Goal: Contribute content

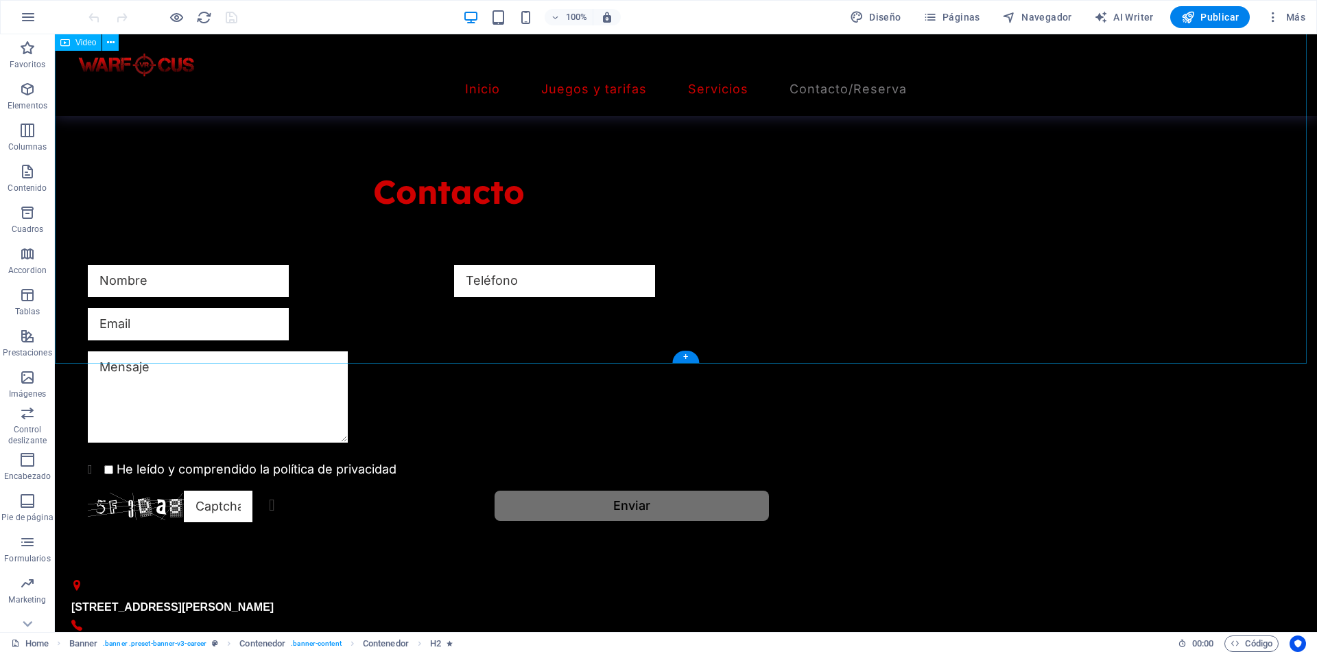
scroll to position [1578, 0]
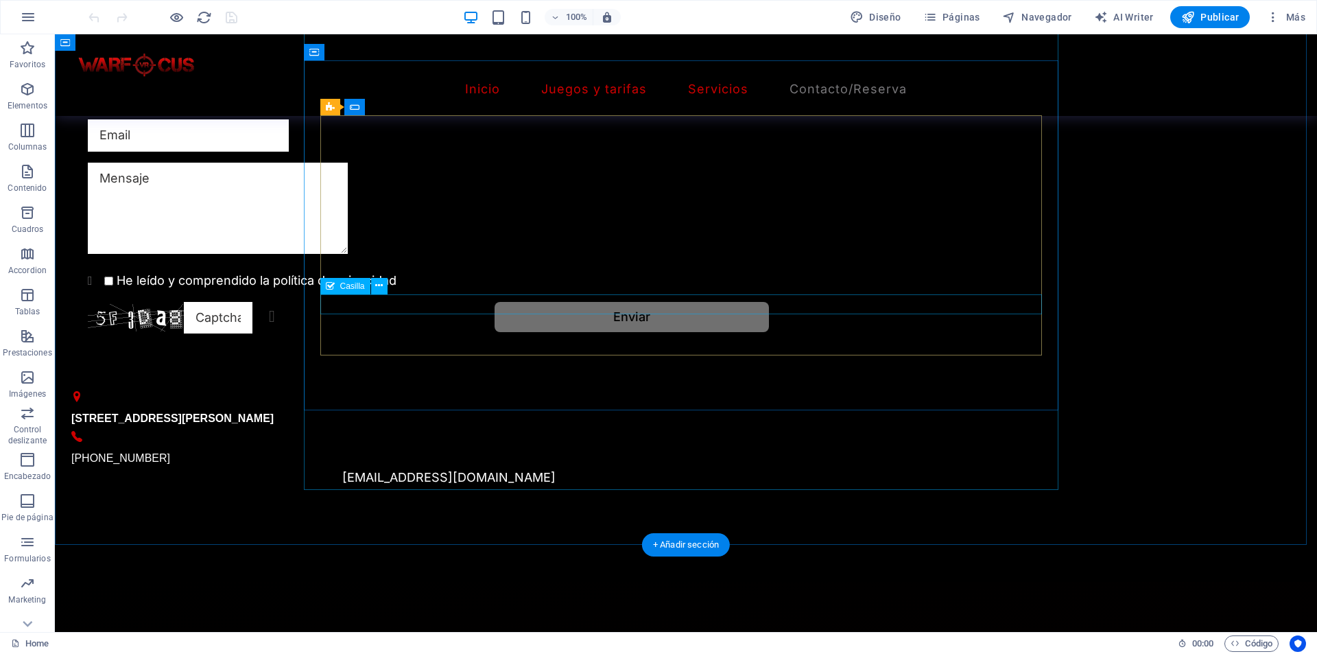
click at [575, 291] on div "He leído y comprendido la política de privacidad" at bounding box center [449, 281] width 722 height 20
click at [567, 291] on div "He leído y comprendido la política de privacidad" at bounding box center [449, 281] width 722 height 20
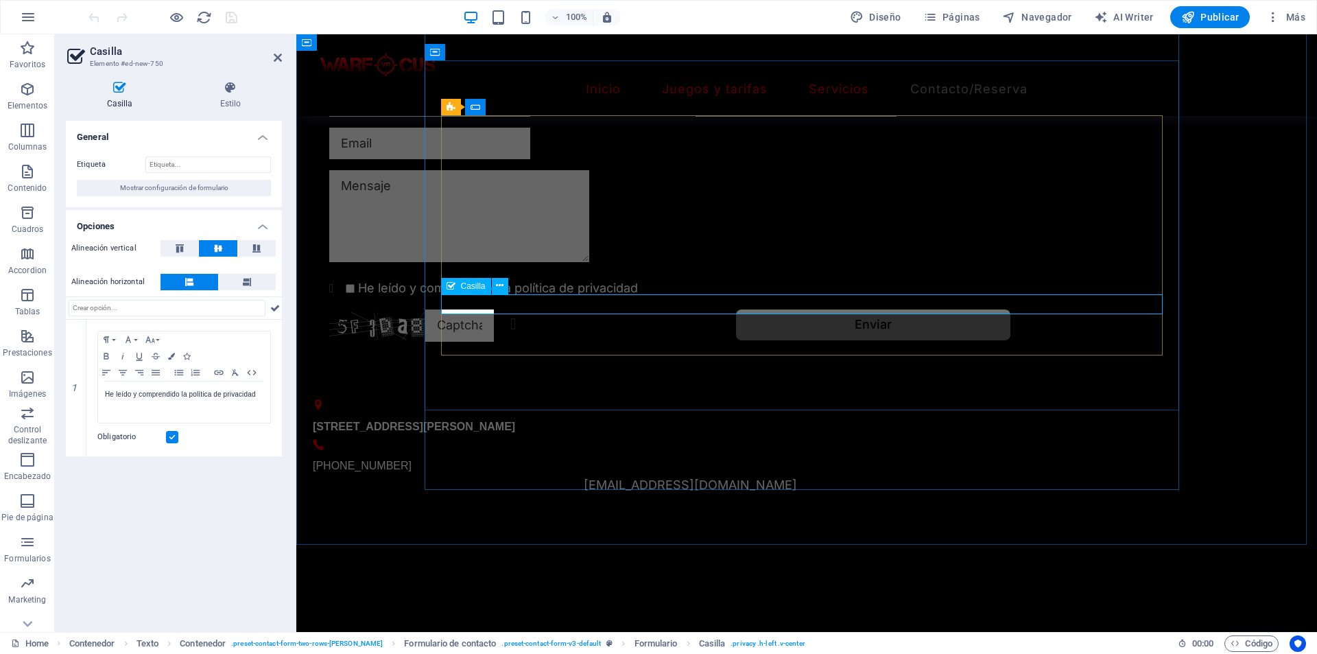
click at [519, 298] on div "He leído y comprendido la política de privacidad" at bounding box center [690, 289] width 722 height 20
click at [111, 374] on icon "button" at bounding box center [106, 372] width 16 height 11
click at [235, 23] on icon "save" at bounding box center [232, 18] width 16 height 16
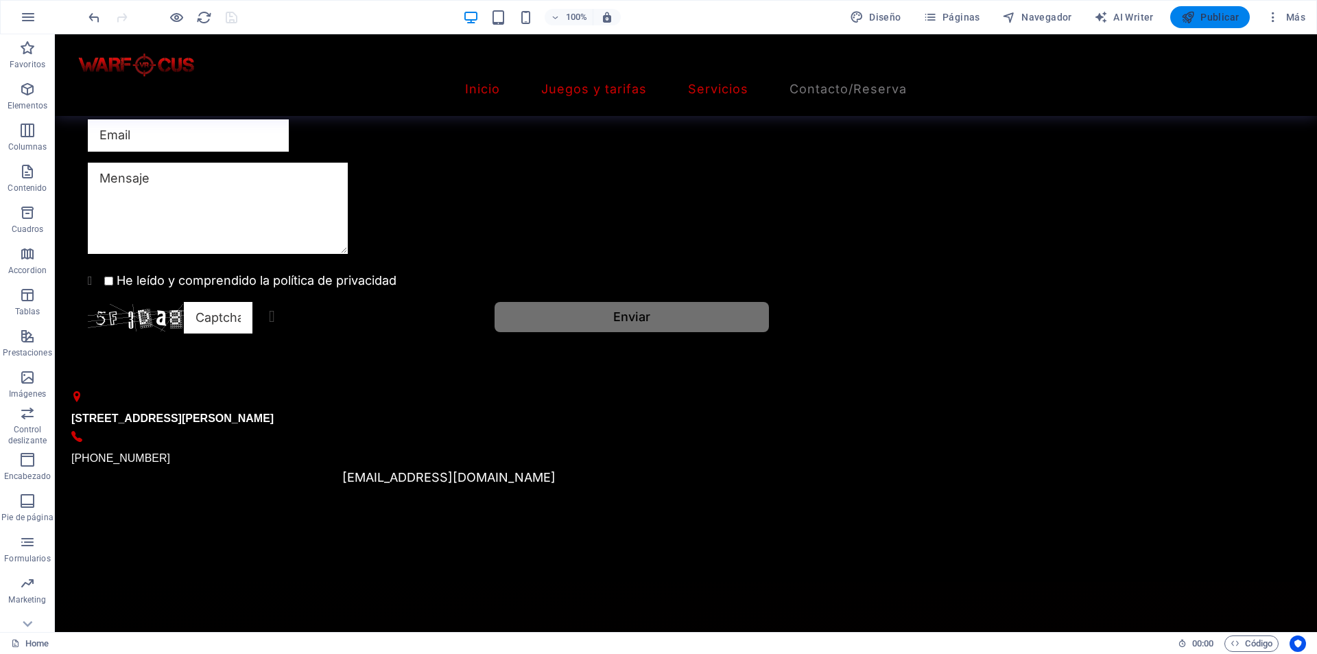
click at [1208, 15] on span "Publicar" at bounding box center [1210, 17] width 58 height 14
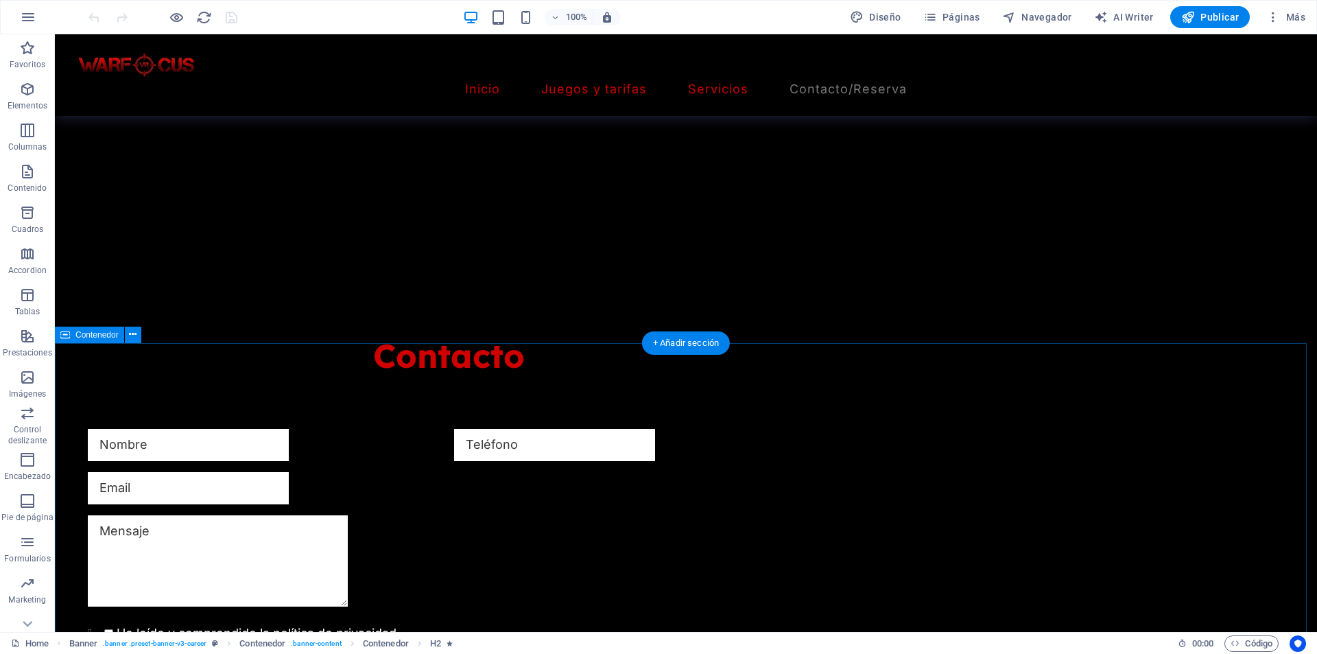
scroll to position [1235, 0]
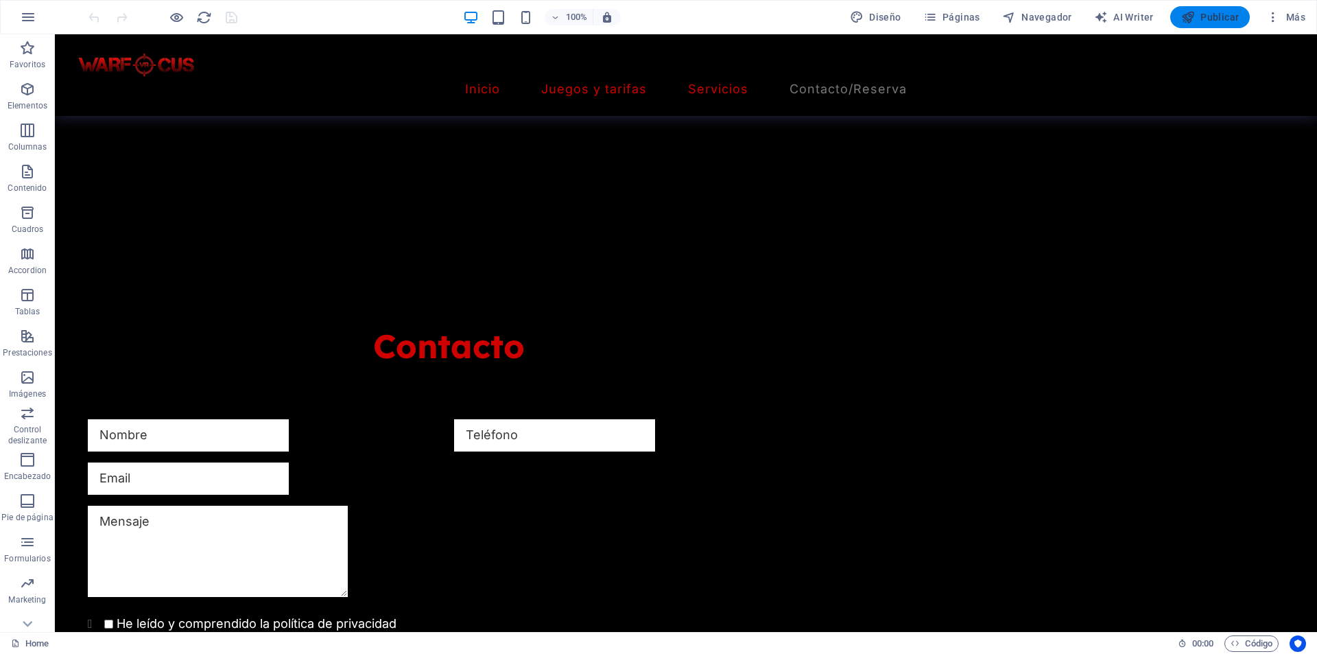
click at [1186, 16] on icon "button" at bounding box center [1188, 17] width 14 height 14
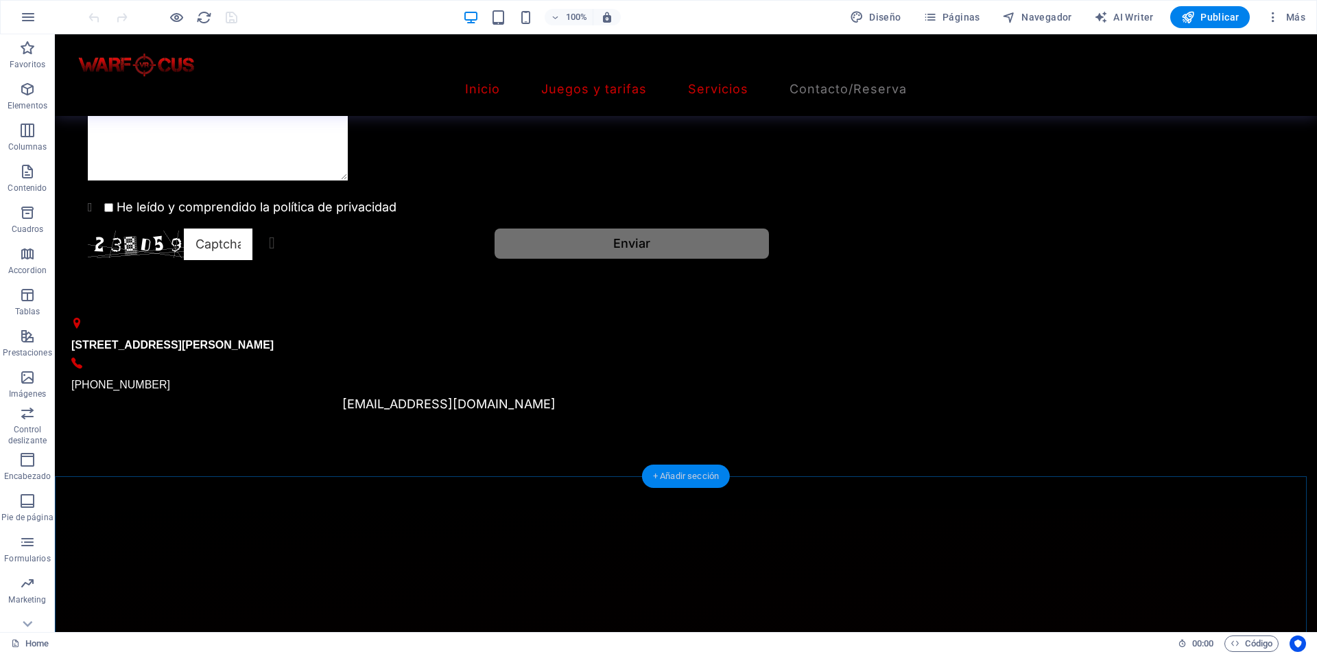
scroll to position [1647, 0]
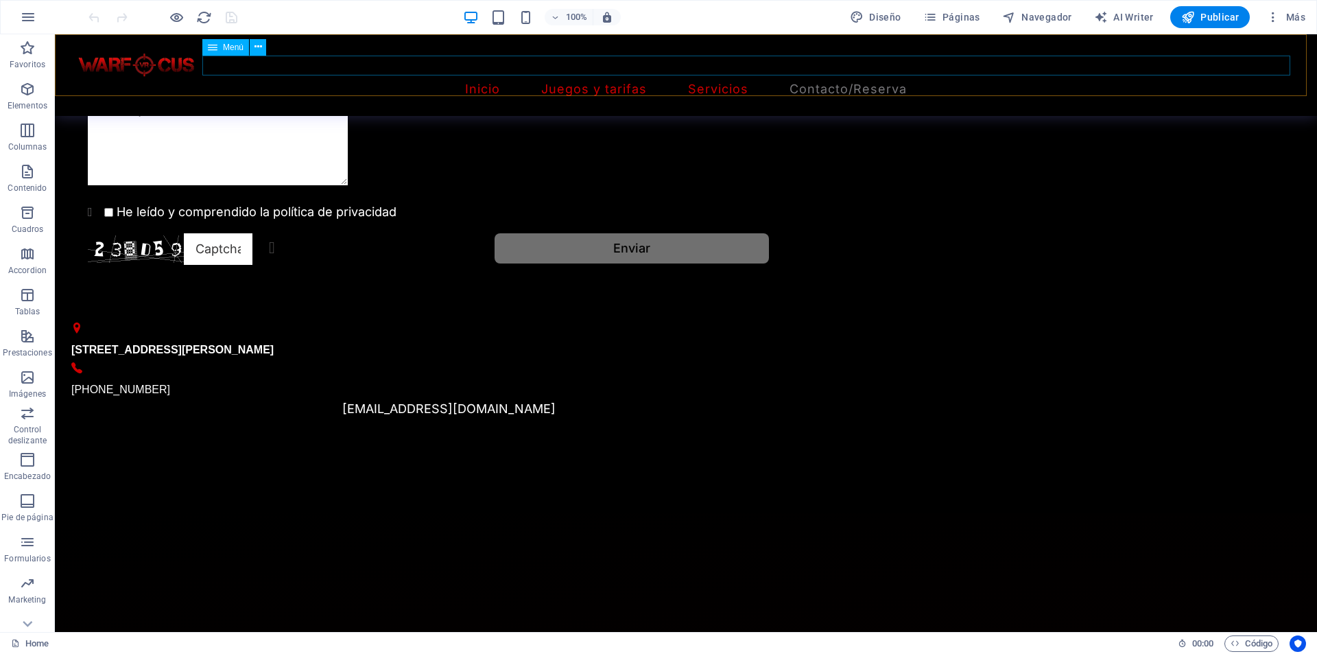
click at [678, 80] on nav "Inicio Juegos y tarifas Servicios Contacto/Reserva" at bounding box center [685, 90] width 1229 height 20
select select
select select "2"
select select
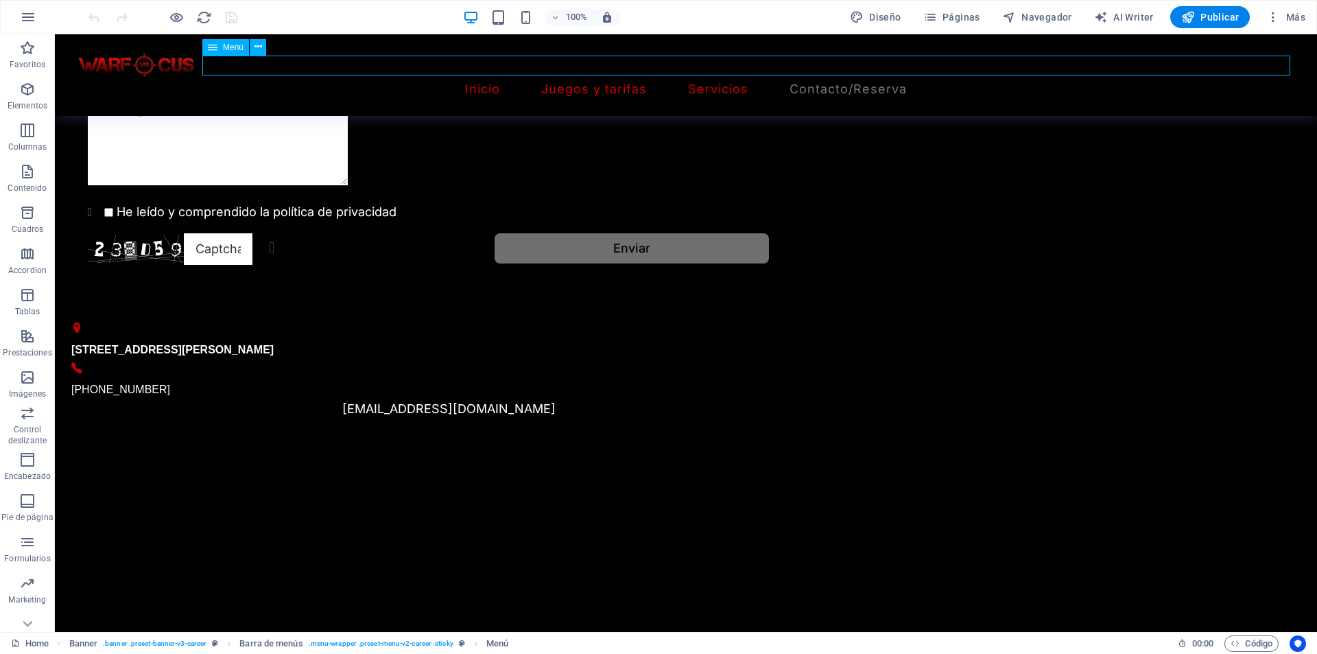
select select "3"
select select
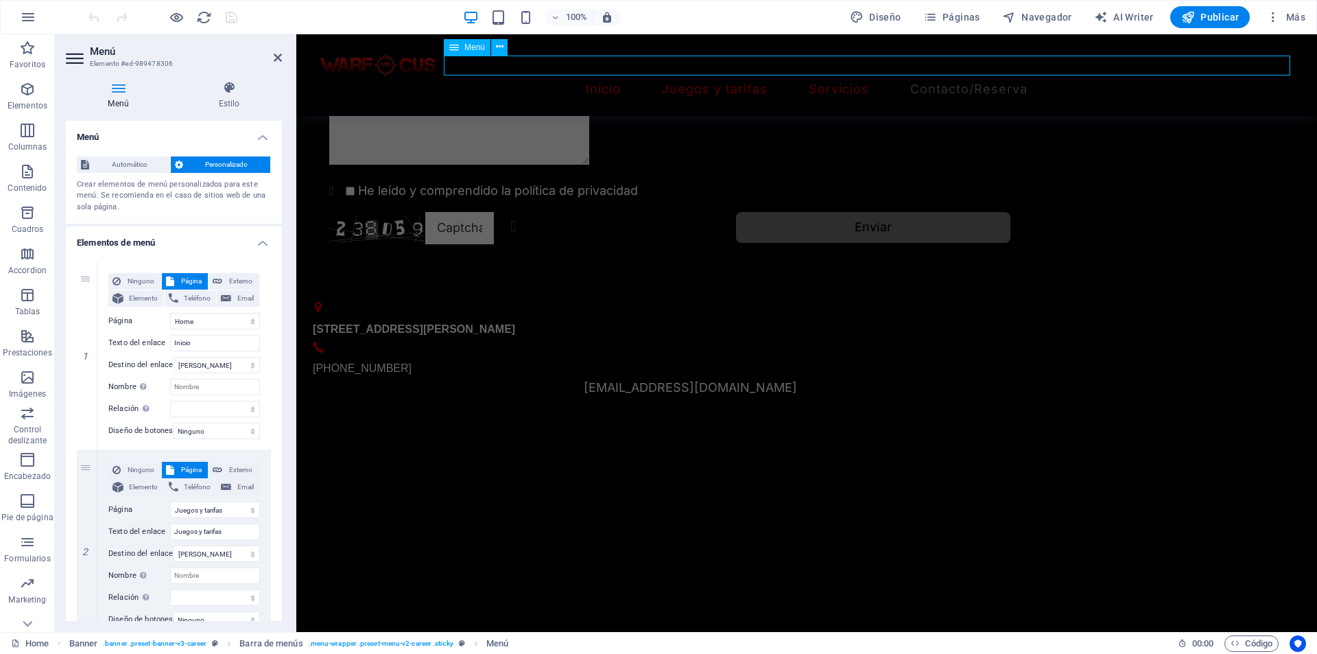
scroll to position [1618, 0]
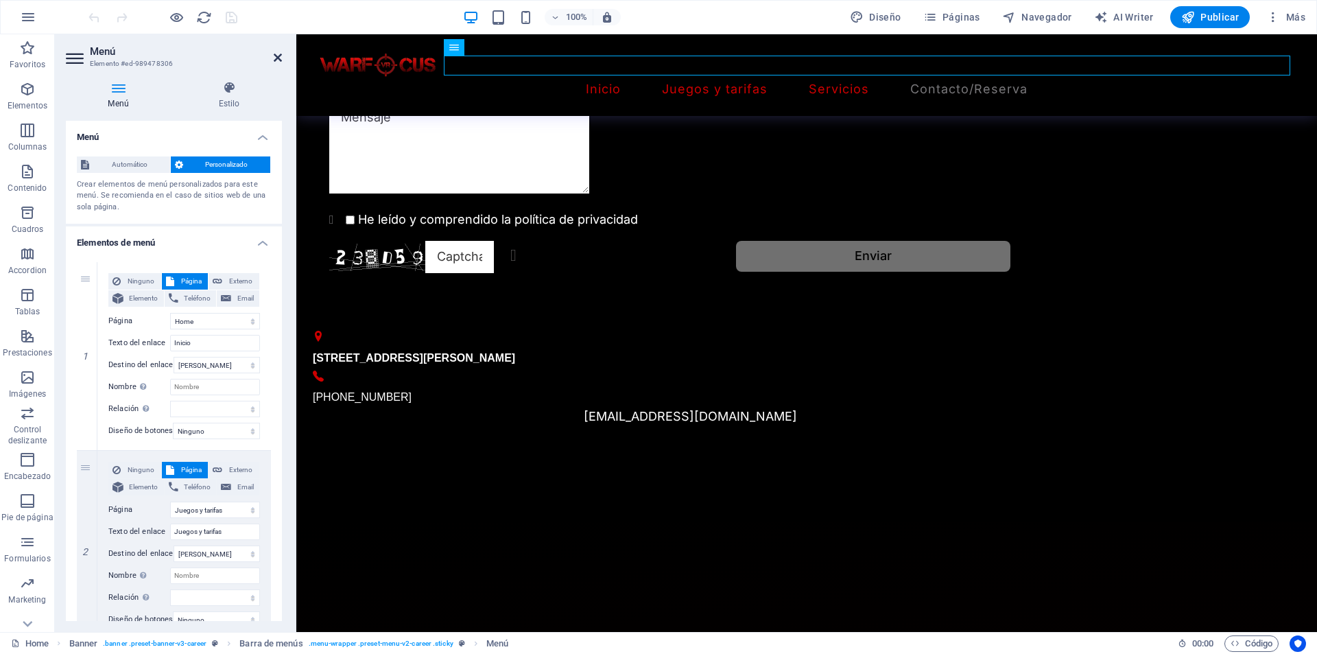
click at [278, 59] on icon at bounding box center [278, 57] width 8 height 11
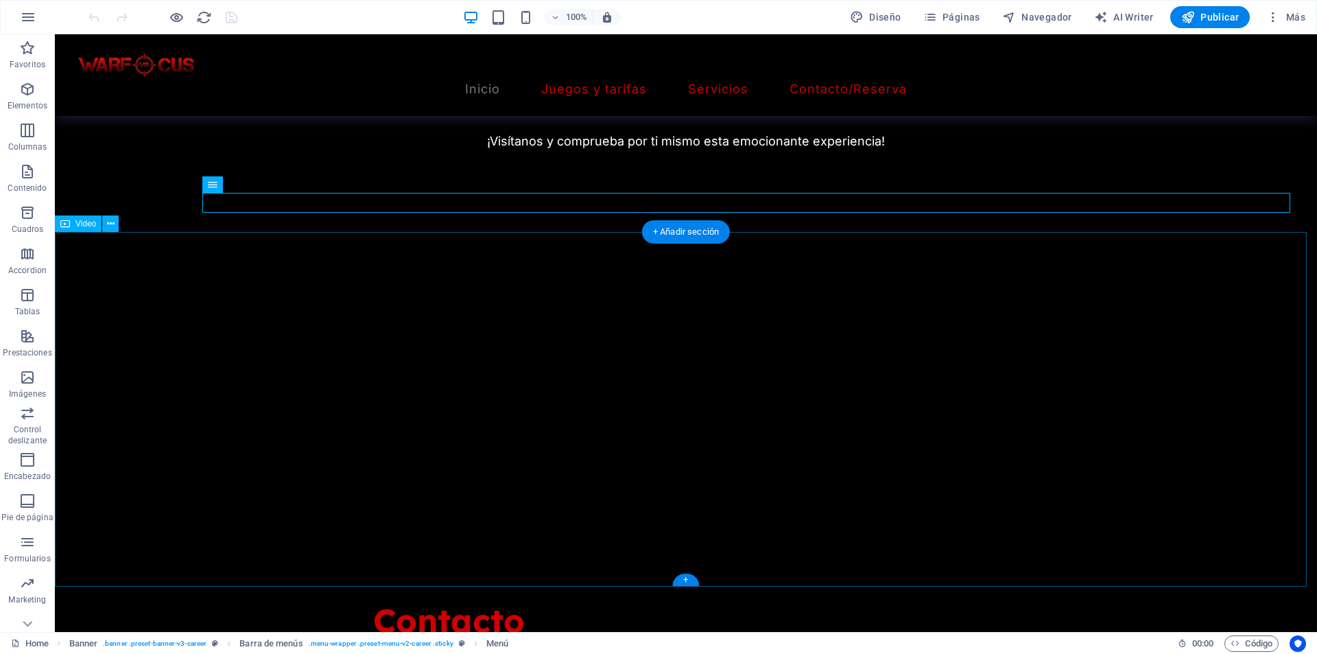
scroll to position [755, 0]
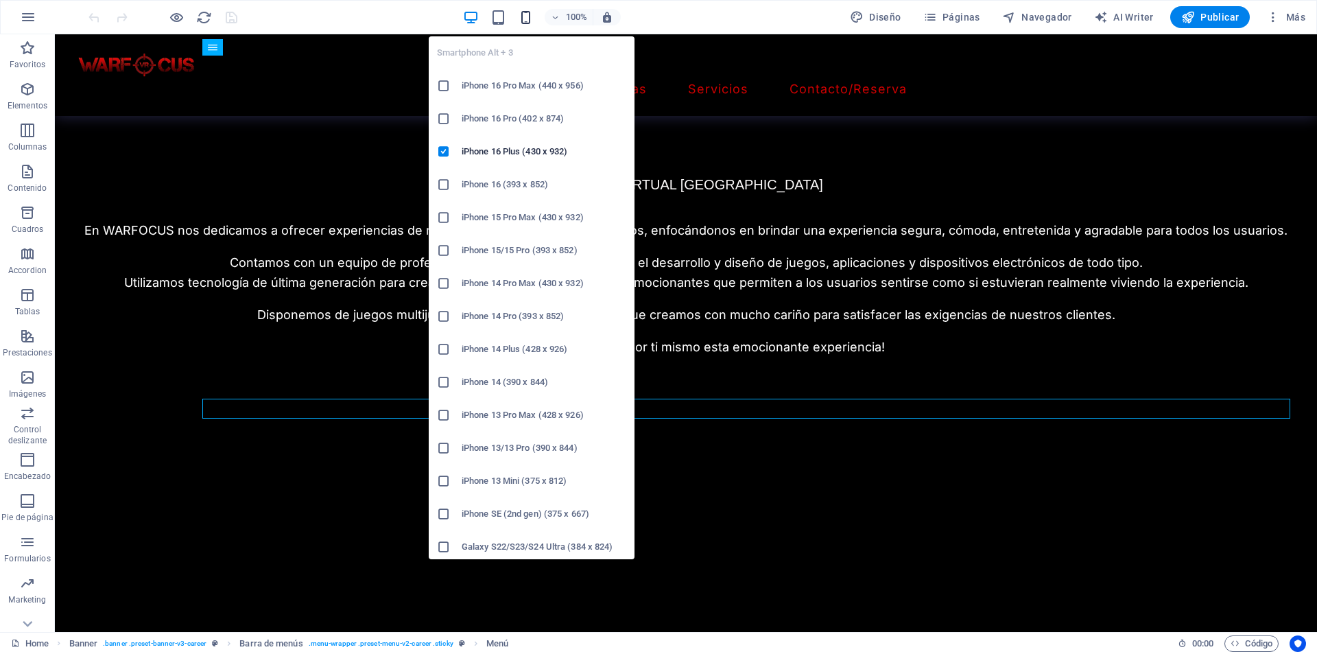
click at [531, 18] on icon "button" at bounding box center [526, 18] width 16 height 16
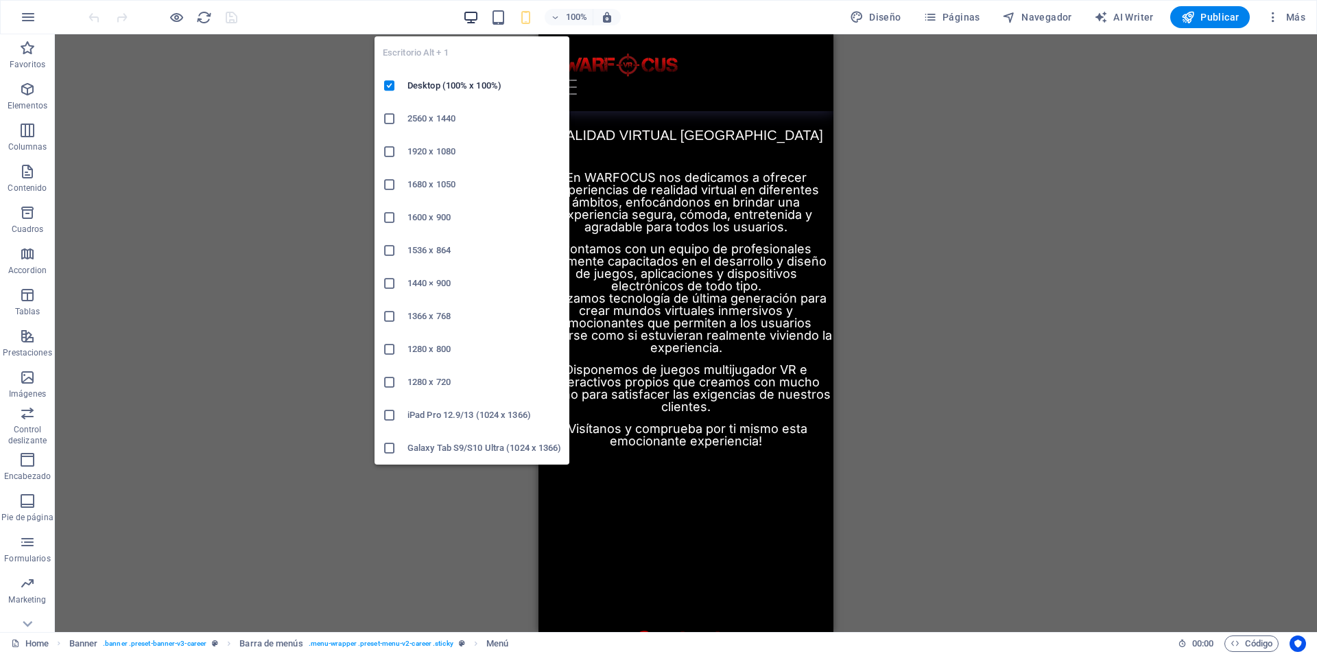
click at [479, 14] on icon "button" at bounding box center [471, 18] width 16 height 16
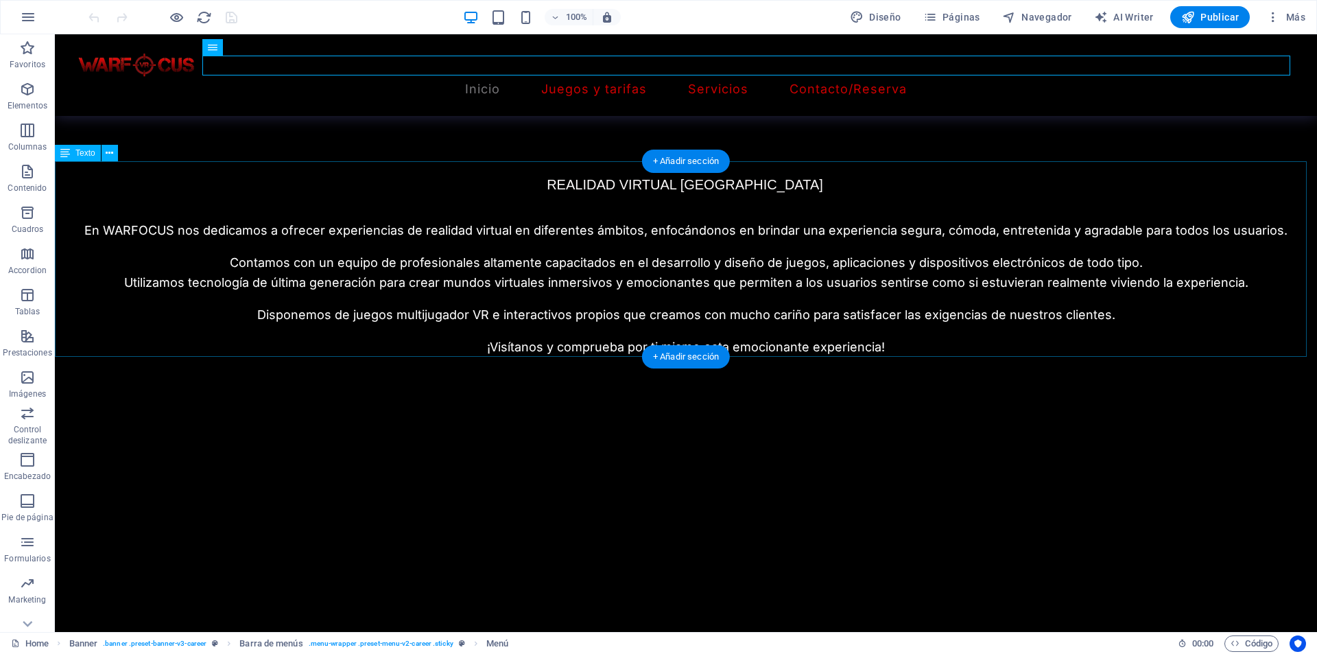
click at [611, 176] on p "REALIDAD VIRTUAL [GEOGRAPHIC_DATA]" at bounding box center [684, 185] width 519 height 22
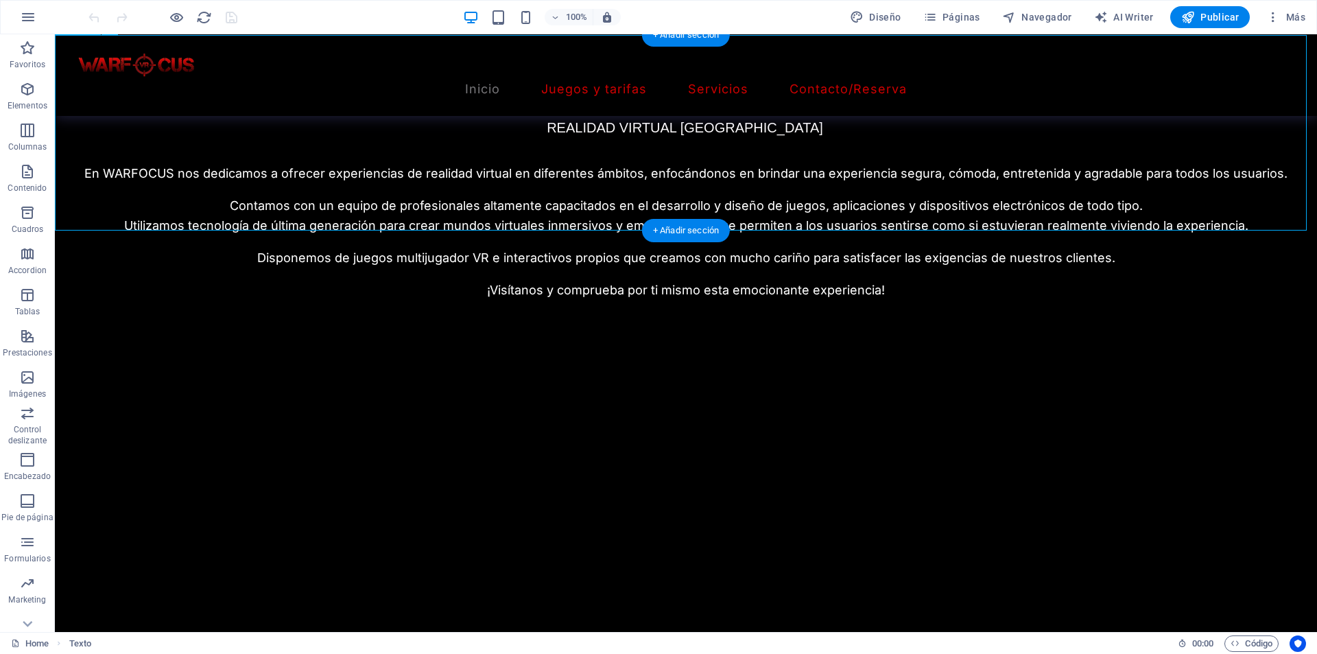
scroll to position [892, 0]
